Goal: Task Accomplishment & Management: Complete application form

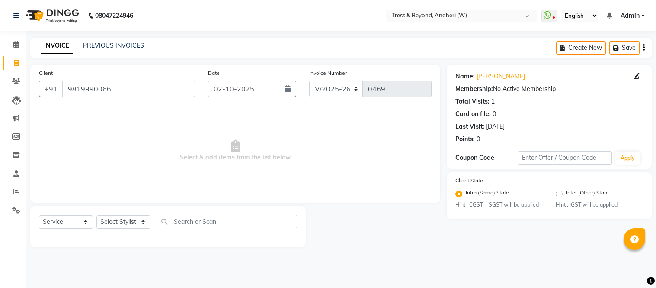
select select "4368"
select select "service"
click at [125, 223] on select "Select Stylist [PERSON_NAME] Kiran Sameer Savita [PERSON_NAME] [PERSON_NAME]" at bounding box center [123, 221] width 54 height 13
select select "91594"
click at [96, 215] on select "Select Stylist [PERSON_NAME] Kiran Sameer Savita [PERSON_NAME] [PERSON_NAME]" at bounding box center [123, 221] width 54 height 13
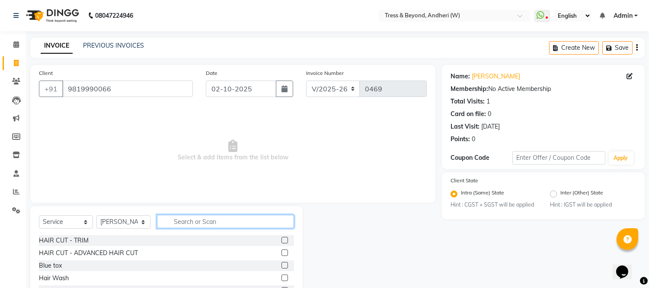
click at [189, 225] on input "text" at bounding box center [225, 220] width 137 height 13
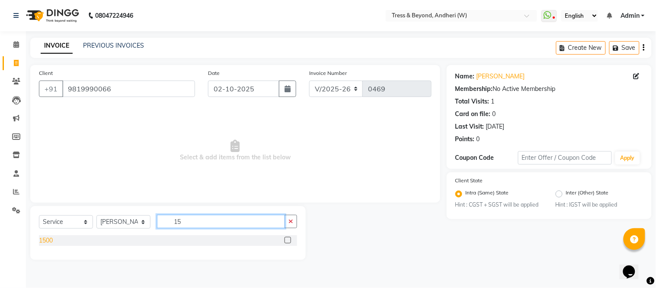
type input "15"
click at [45, 240] on div "1500" at bounding box center [46, 240] width 14 height 9
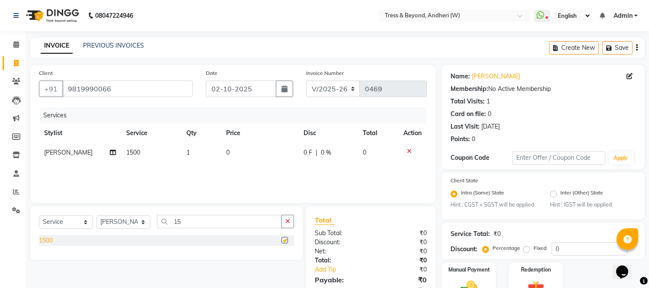
checkbox input "false"
click at [226, 152] on span "0" at bounding box center [227, 152] width 3 height 8
select select "91594"
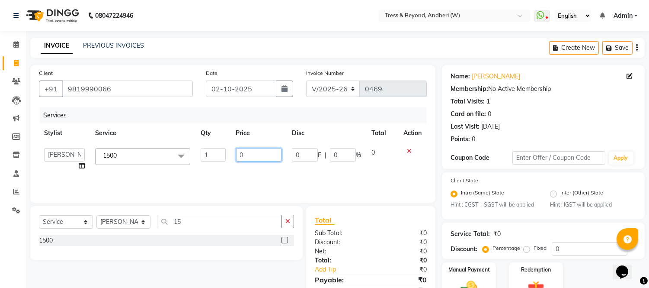
click at [238, 156] on input "0" at bounding box center [258, 154] width 45 height 13
type input "1500"
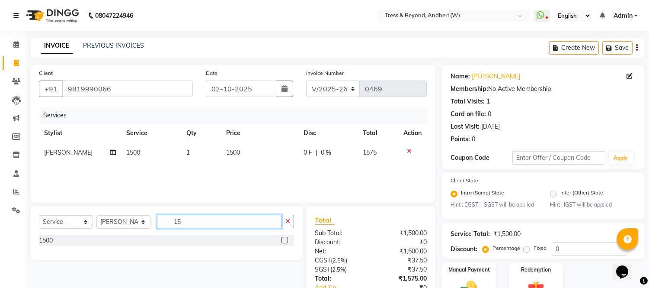
click at [191, 222] on input "15" at bounding box center [219, 220] width 125 height 13
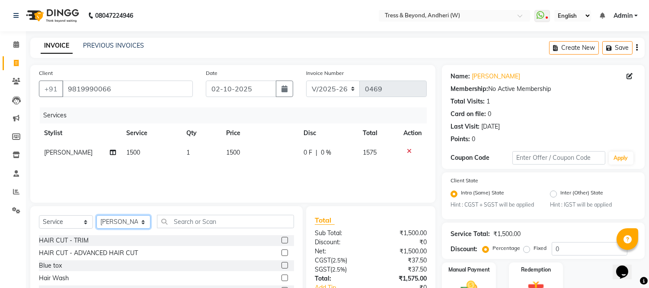
click at [138, 219] on select "Select Stylist [PERSON_NAME] Kiran Sameer Savita [PERSON_NAME] [PERSON_NAME]" at bounding box center [123, 221] width 54 height 13
select select "91950"
click at [96, 215] on select "Select Stylist [PERSON_NAME] Kiran Sameer Savita [PERSON_NAME] [PERSON_NAME]" at bounding box center [123, 221] width 54 height 13
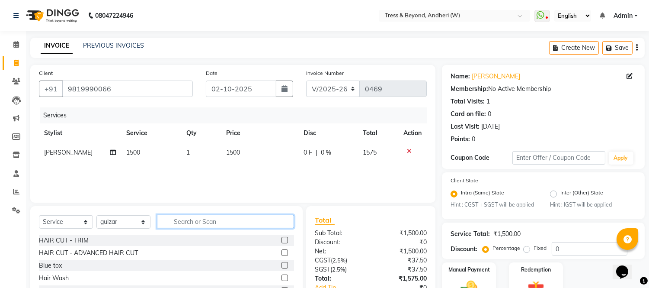
click at [186, 221] on input "text" at bounding box center [225, 220] width 137 height 13
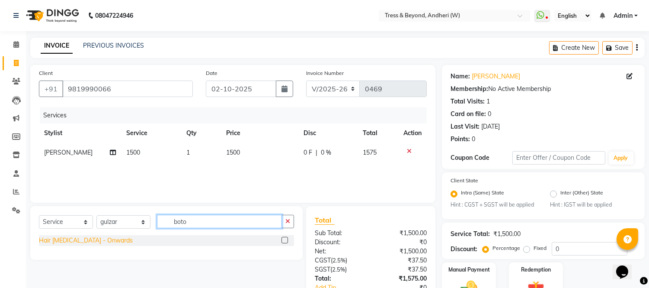
type input "boto"
click at [65, 240] on div "Hair [MEDICAL_DATA] - Onwards" at bounding box center [86, 240] width 94 height 9
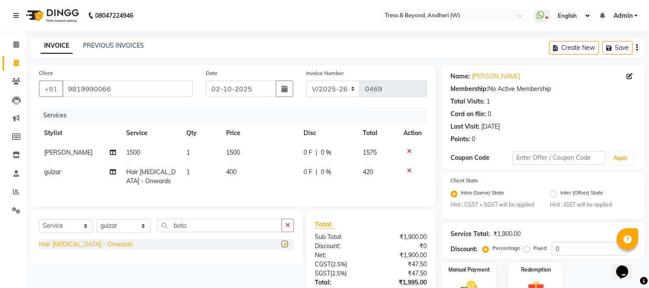
checkbox input "false"
click at [234, 172] on span "400" at bounding box center [231, 172] width 10 height 8
select select "91950"
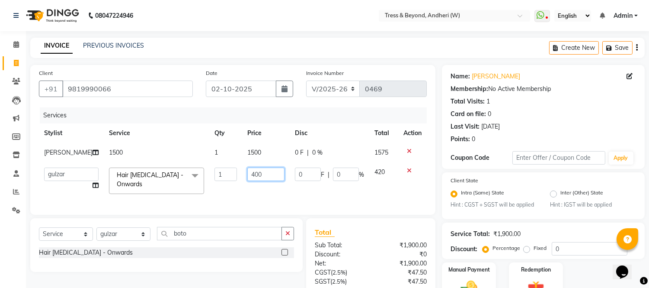
click at [254, 175] on input "400" at bounding box center [265, 173] width 37 height 13
type input "3000"
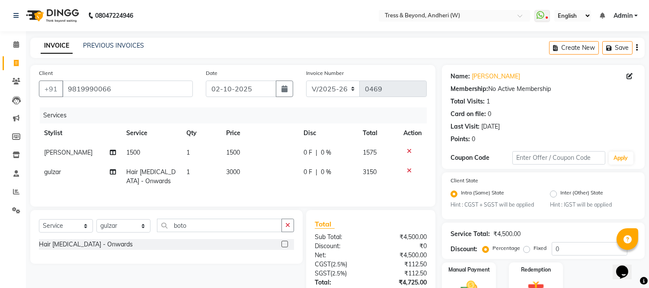
click at [277, 130] on th "Price" at bounding box center [259, 132] width 77 height 19
click at [637, 48] on icon "button" at bounding box center [637, 48] width 2 height 0
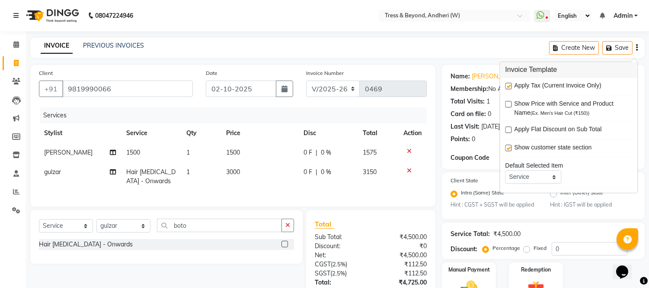
click at [507, 86] on label at bounding box center [508, 86] width 6 height 6
click at [507, 86] on input "checkbox" at bounding box center [508, 86] width 6 height 6
checkbox input "false"
click at [395, 113] on div "Services" at bounding box center [236, 115] width 393 height 16
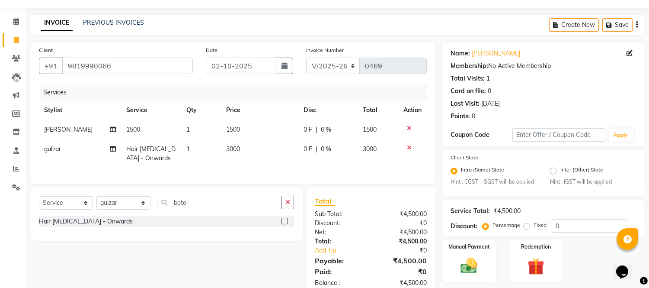
scroll to position [51, 0]
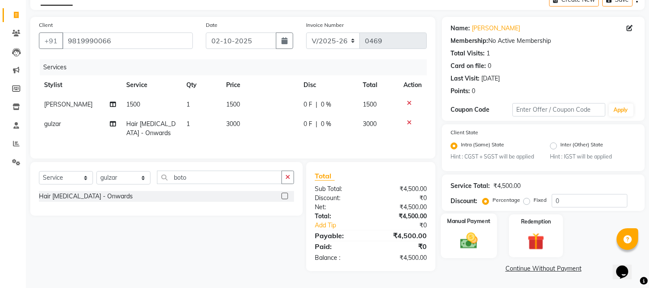
click at [467, 231] on img at bounding box center [469, 240] width 29 height 20
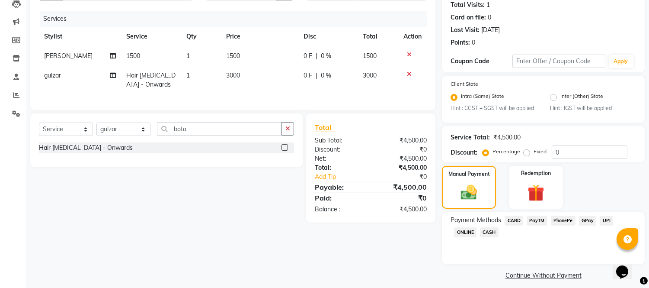
scroll to position [103, 0]
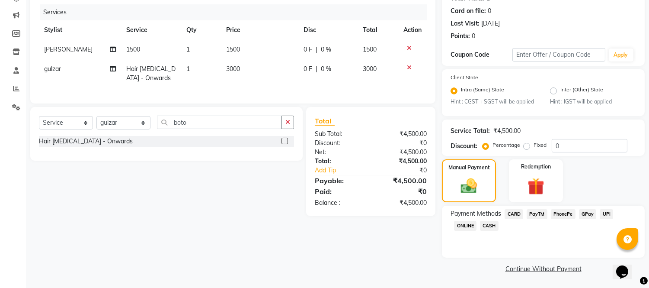
click at [585, 212] on span "GPay" at bounding box center [588, 214] width 18 height 10
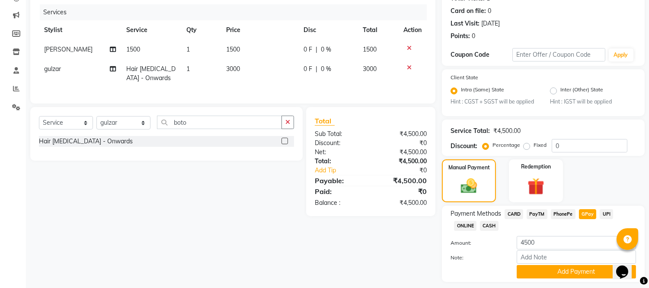
scroll to position [128, 0]
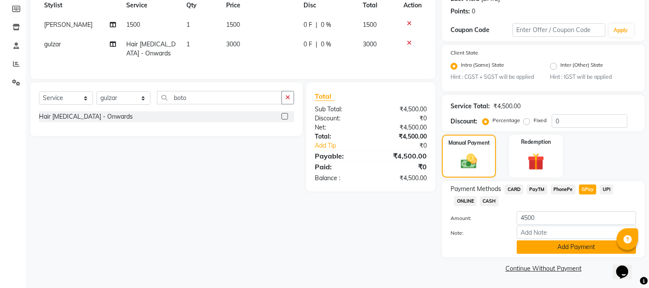
click at [560, 245] on button "Add Payment" at bounding box center [576, 246] width 119 height 13
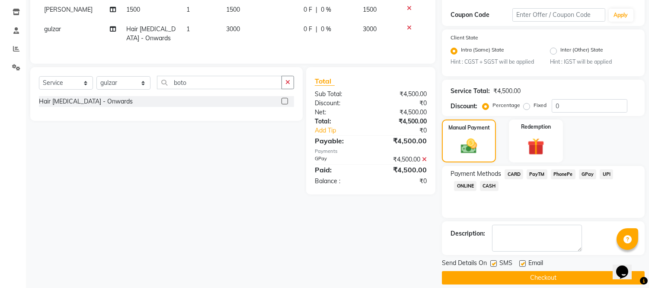
scroll to position [152, 0]
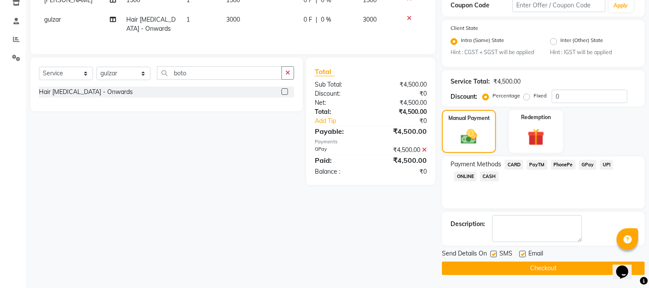
click at [543, 266] on button "Checkout" at bounding box center [543, 267] width 203 height 13
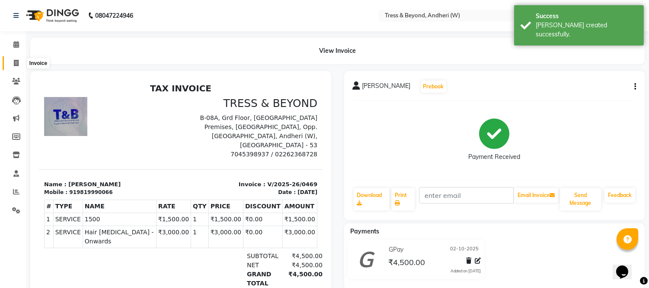
click at [19, 65] on span at bounding box center [16, 63] width 15 height 10
select select "service"
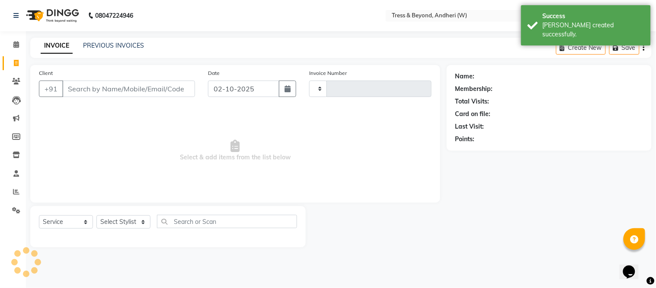
type input "0470"
select select "4368"
